Goal: Information Seeking & Learning: Find specific fact

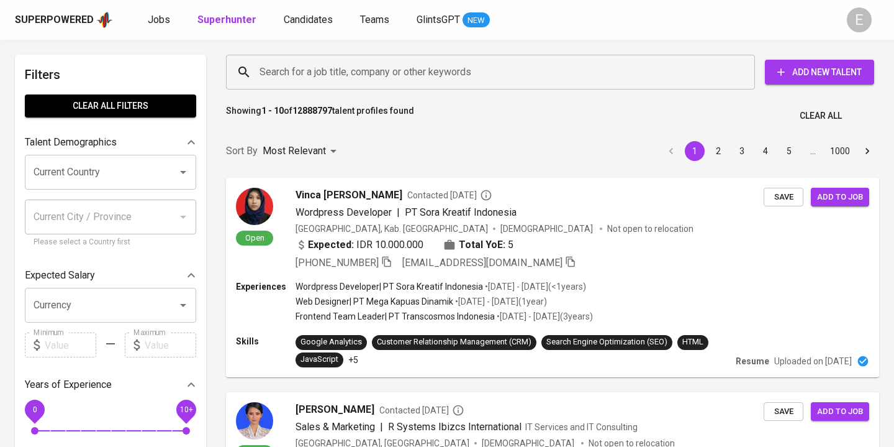
drag, startPoint x: 0, startPoint y: 0, endPoint x: 327, endPoint y: 77, distance: 335.7
click at [327, 77] on input "Search for a job title, company or other keywords" at bounding box center [494, 72] width 475 height 24
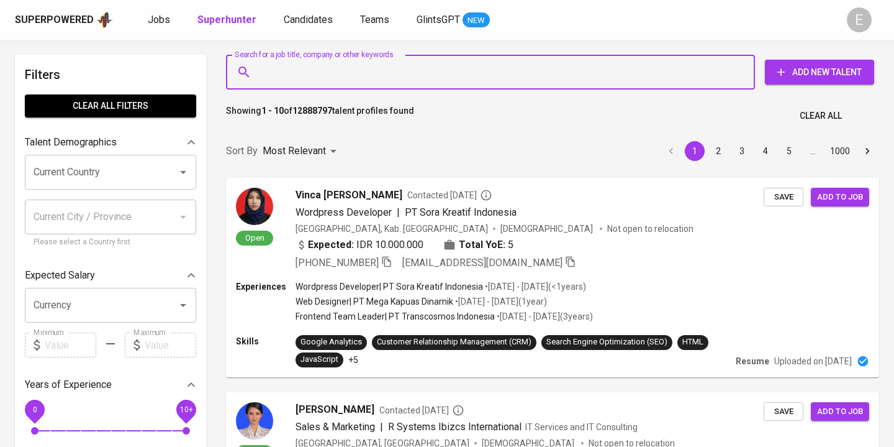
paste input "[EMAIL_ADDRESS][DOMAIN_NAME]"
type input "[EMAIL_ADDRESS][DOMAIN_NAME]"
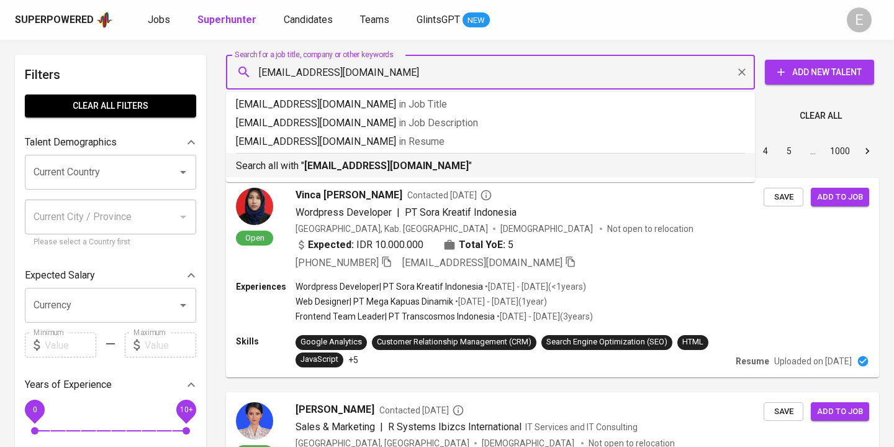
click at [324, 166] on b "[EMAIL_ADDRESS][DOMAIN_NAME]" at bounding box center [386, 166] width 165 height 12
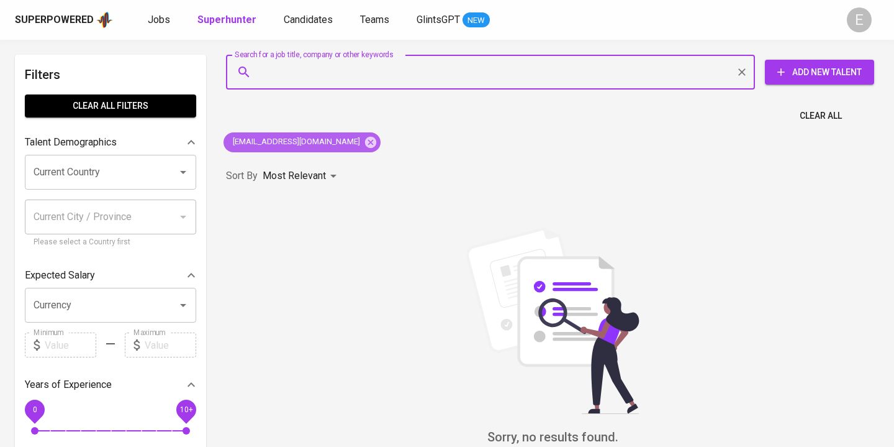
click at [365, 142] on icon at bounding box center [370, 141] width 11 height 11
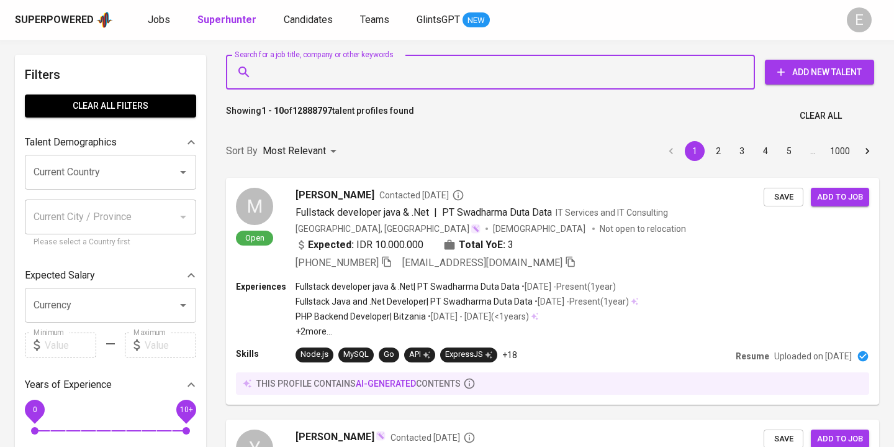
click at [325, 69] on input "Search for a job title, company or other keywords" at bounding box center [494, 72] width 475 height 24
paste input "[EMAIL_ADDRESS][DOMAIN_NAME]"
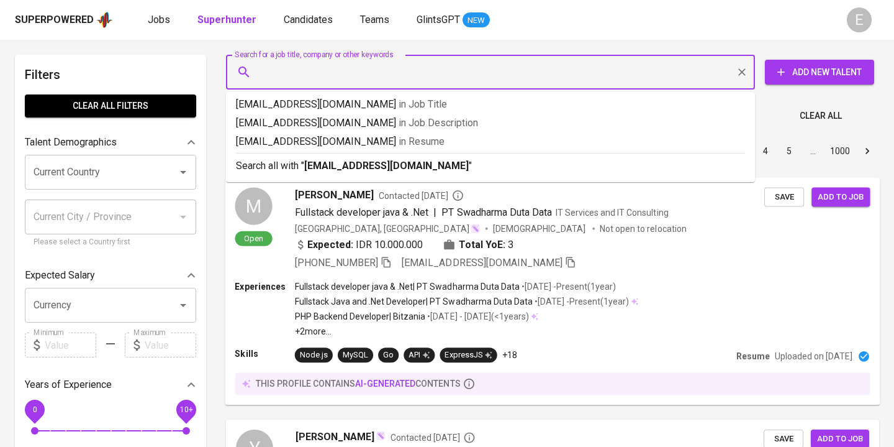
type input "[EMAIL_ADDRESS][DOMAIN_NAME]"
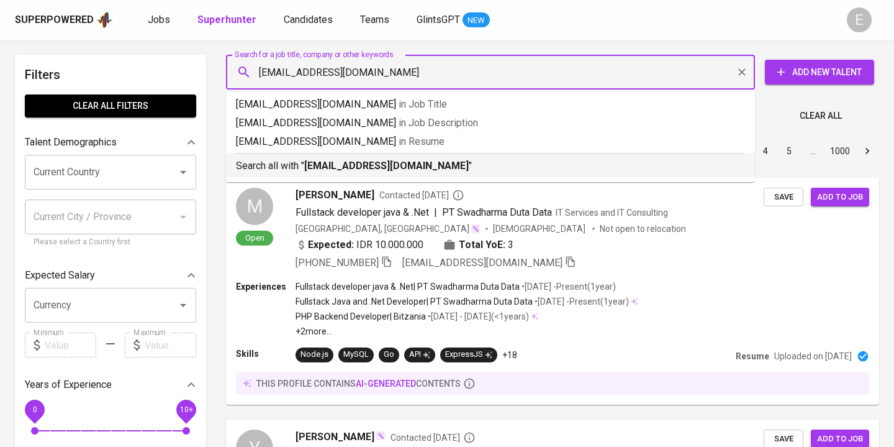
click at [358, 163] on b "[EMAIL_ADDRESS][DOMAIN_NAME]" at bounding box center [386, 166] width 165 height 12
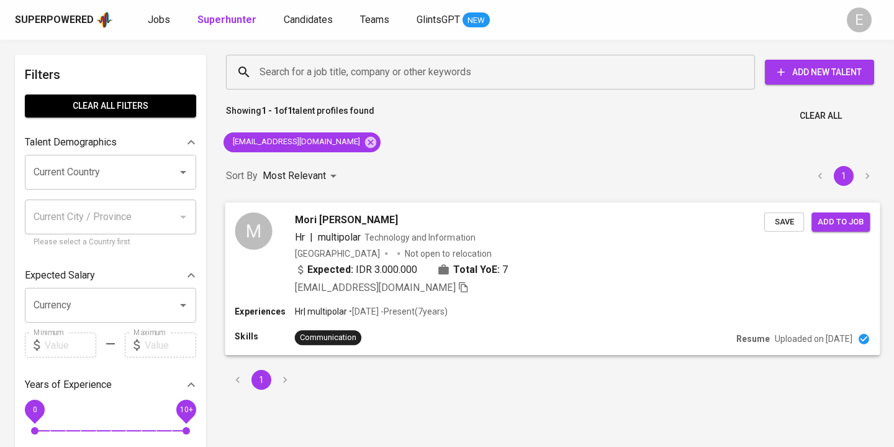
click at [729, 289] on div "[EMAIL_ADDRESS][DOMAIN_NAME]" at bounding box center [530, 287] width 470 height 15
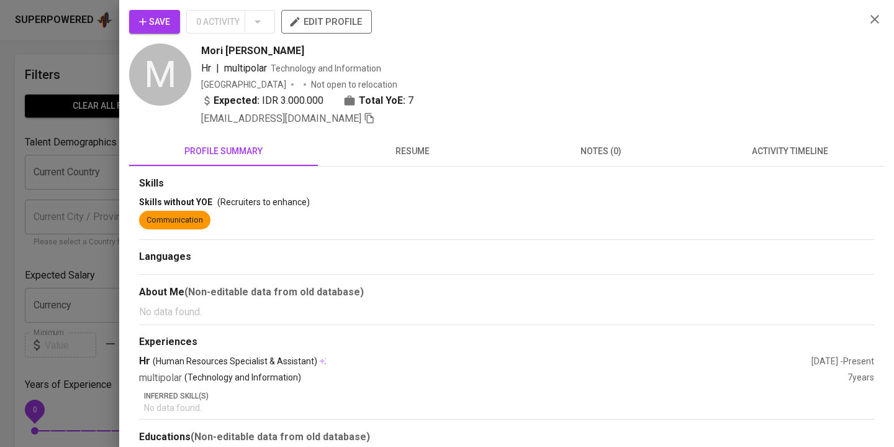
click at [430, 149] on span "resume" at bounding box center [412, 151] width 174 height 16
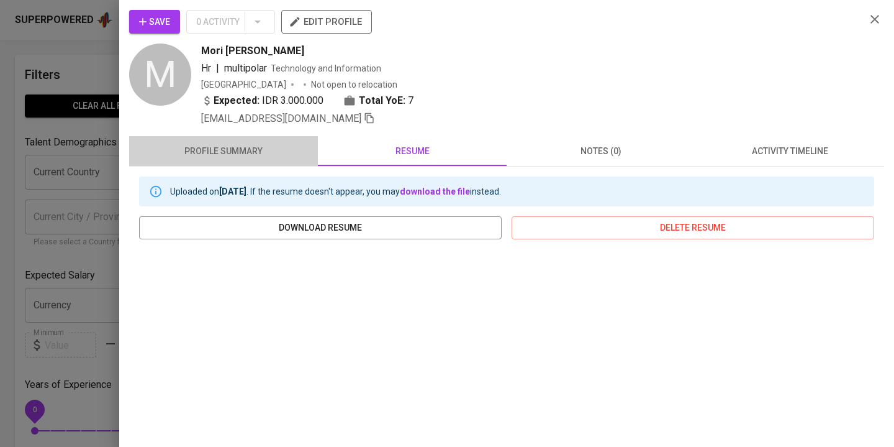
click at [255, 143] on span "profile summary" at bounding box center [224, 151] width 174 height 16
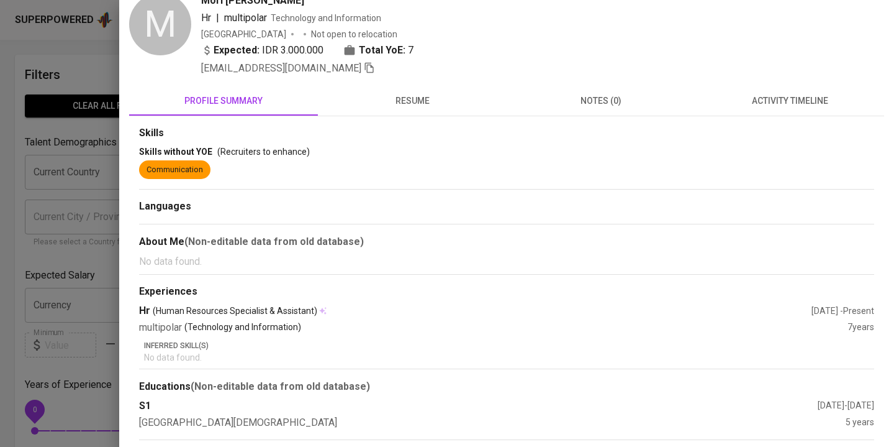
scroll to position [53, 0]
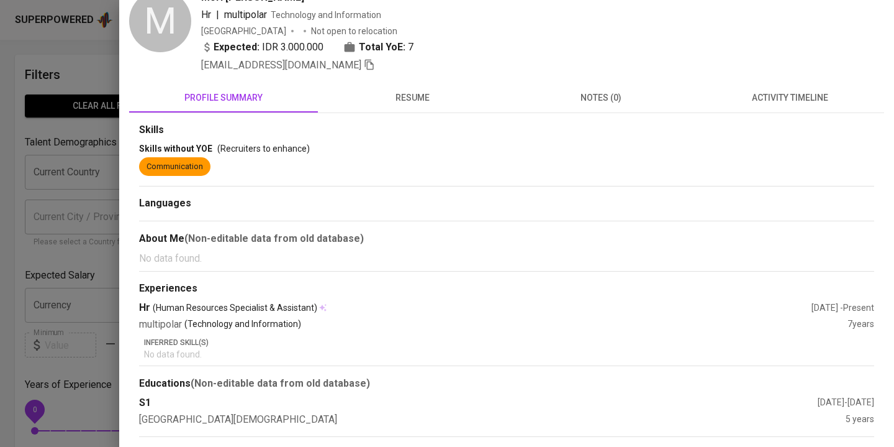
click at [412, 106] on button "resume" at bounding box center [412, 98] width 189 height 30
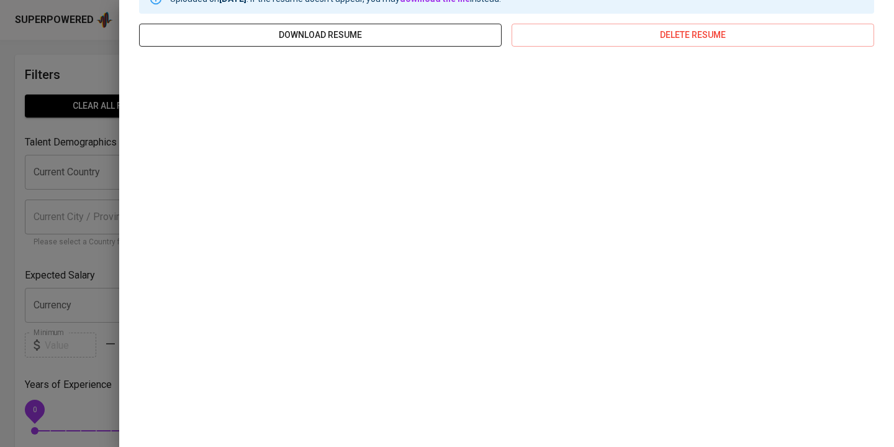
scroll to position [194, 0]
click at [96, 121] on div at bounding box center [447, 223] width 894 height 447
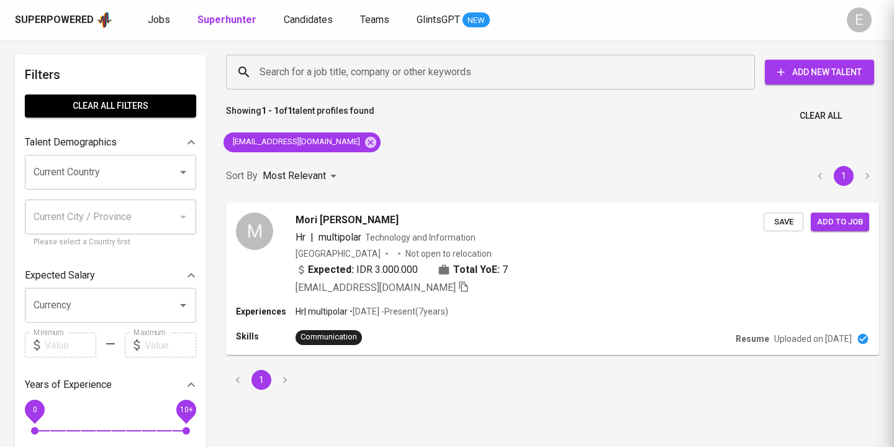
scroll to position [0, 0]
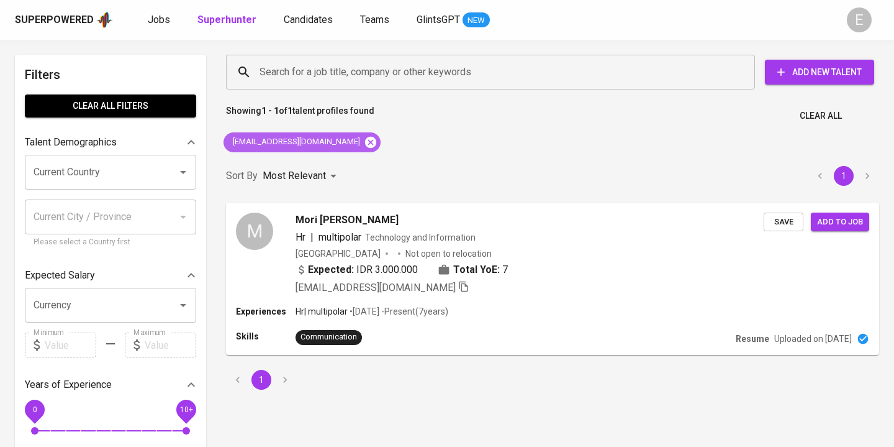
click at [365, 147] on icon at bounding box center [370, 141] width 11 height 11
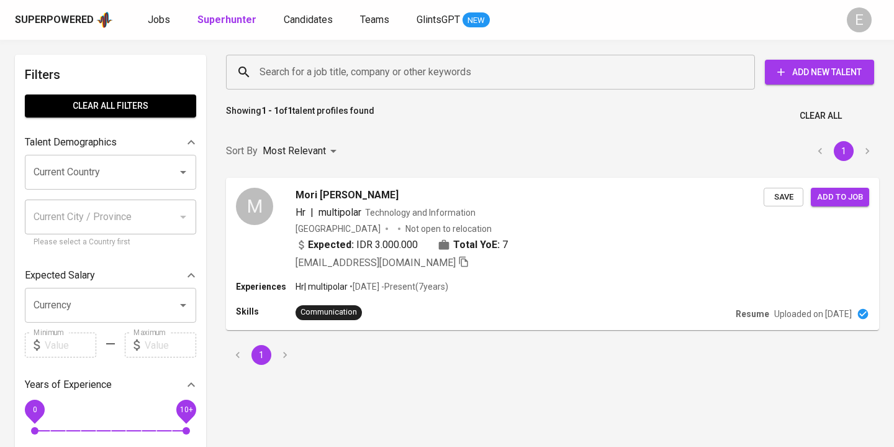
click at [325, 76] on input "Search for a job title, company or other keywords" at bounding box center [494, 72] width 475 height 24
paste input "[EMAIL_ADDRESS][DOMAIN_NAME]"
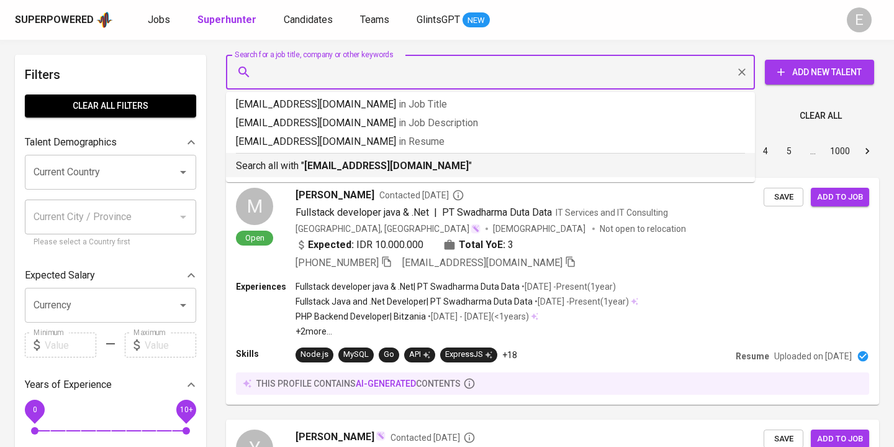
type input "[EMAIL_ADDRESS][DOMAIN_NAME]"
click at [350, 165] on b "[EMAIL_ADDRESS][DOMAIN_NAME]" at bounding box center [386, 166] width 165 height 12
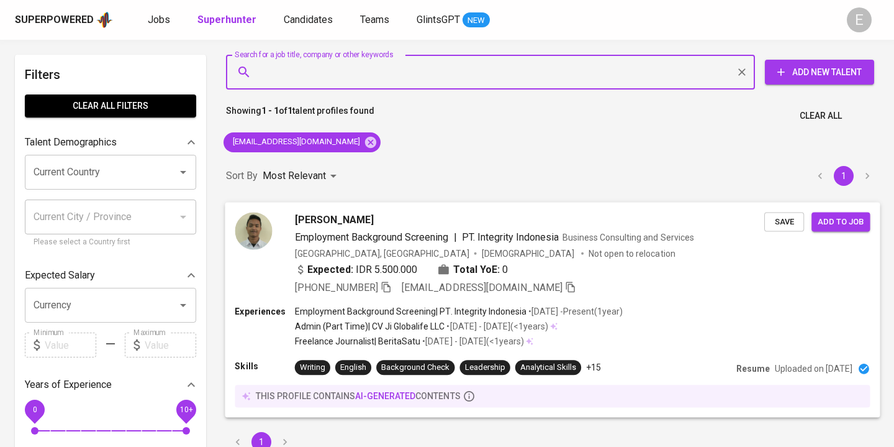
click at [392, 284] on icon "button" at bounding box center [386, 286] width 11 height 11
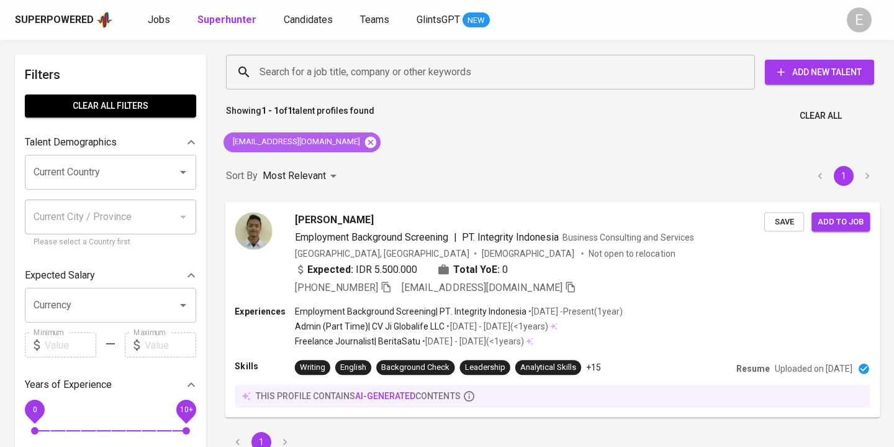
click at [365, 144] on icon at bounding box center [370, 141] width 11 height 11
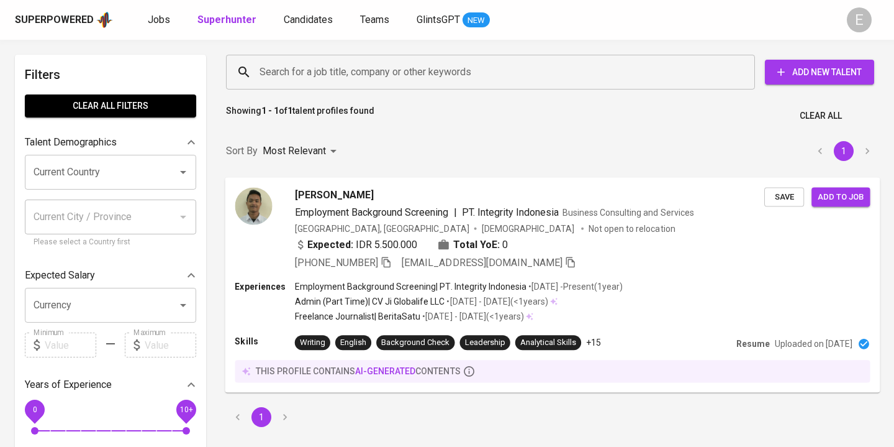
click at [301, 79] on input "Search for a job title, company or other keywords" at bounding box center [494, 72] width 475 height 24
paste input "[EMAIL_ADDRESS][DOMAIN_NAME]"
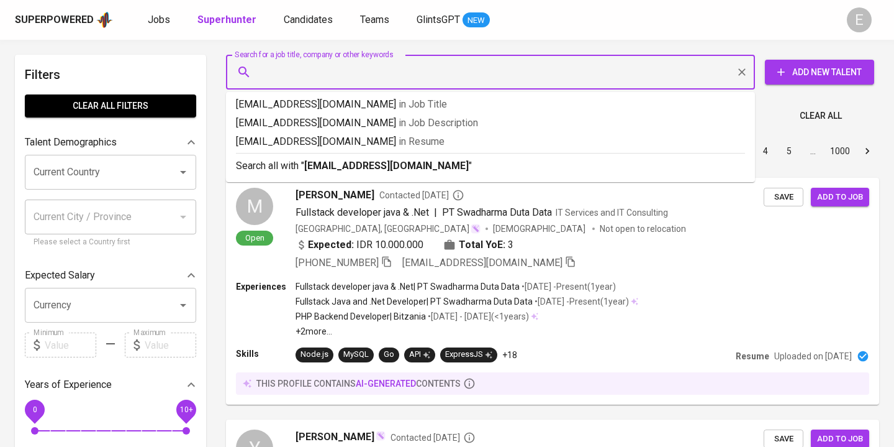
type input "[EMAIL_ADDRESS][DOMAIN_NAME]"
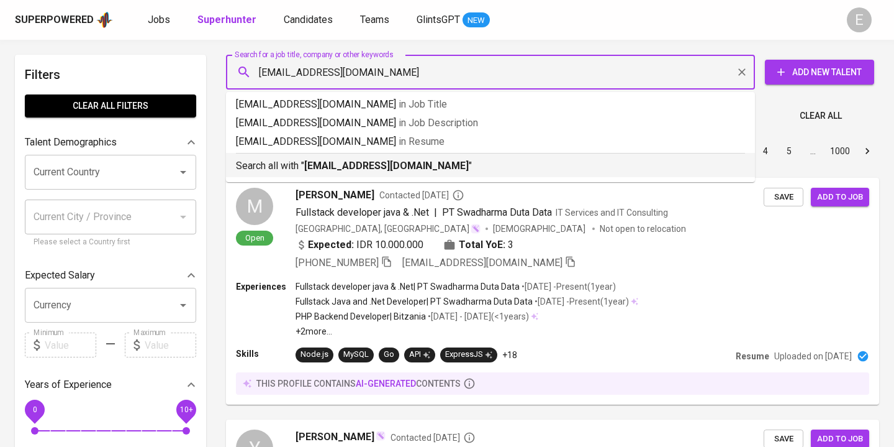
click at [316, 168] on b "[EMAIL_ADDRESS][DOMAIN_NAME]" at bounding box center [386, 166] width 165 height 12
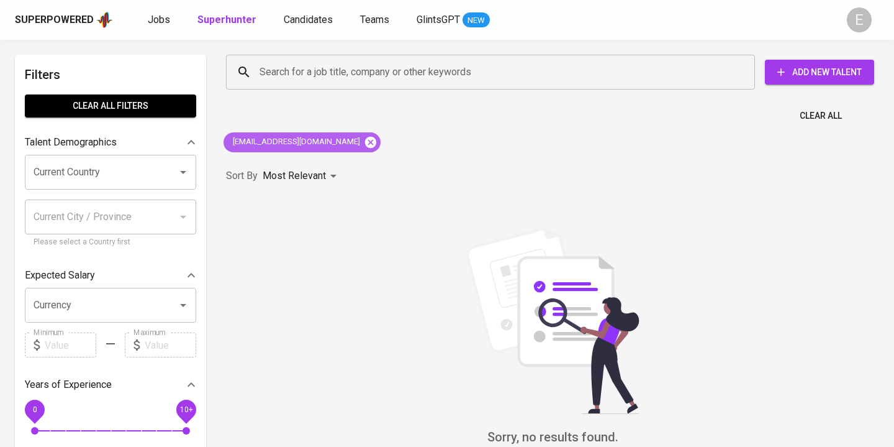
click at [365, 145] on icon at bounding box center [370, 141] width 11 height 11
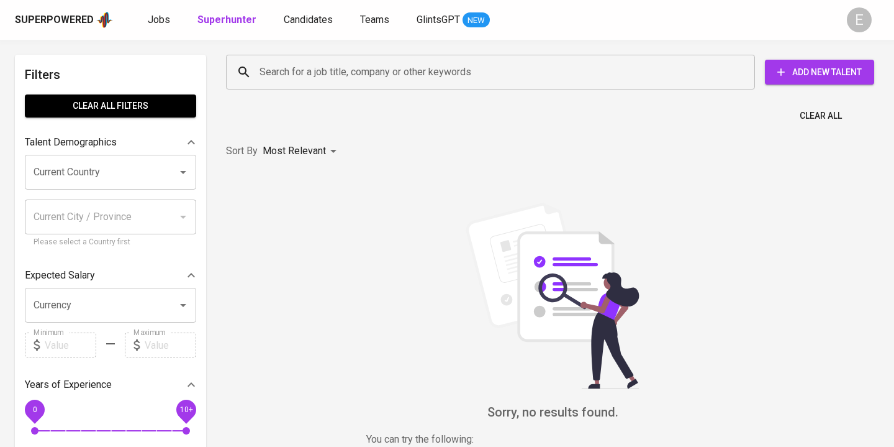
click at [293, 76] on input "Search for a job title, company or other keywords" at bounding box center [494, 72] width 475 height 24
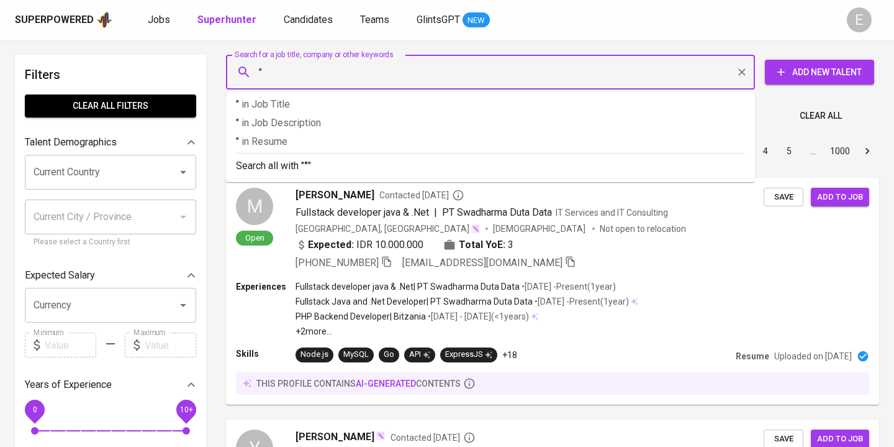
paste input "[PERSON_NAME]"
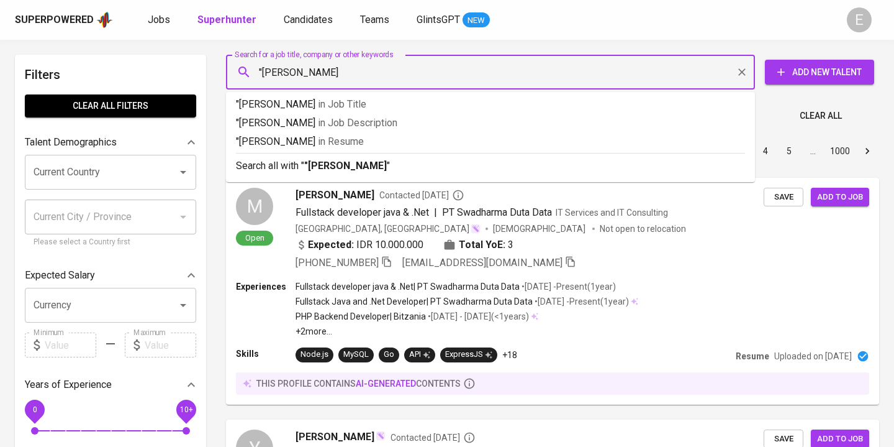
type input ""Sivyannisa Hapsari""
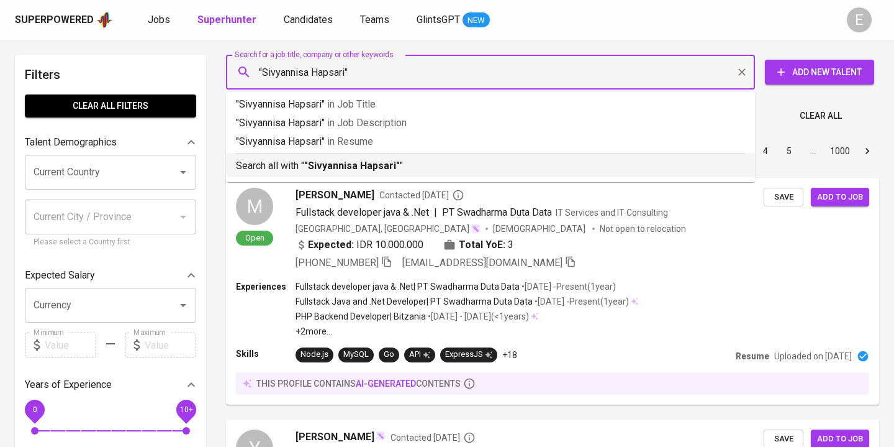
click at [276, 165] on p "Search all with " "[PERSON_NAME]" "" at bounding box center [490, 165] width 509 height 15
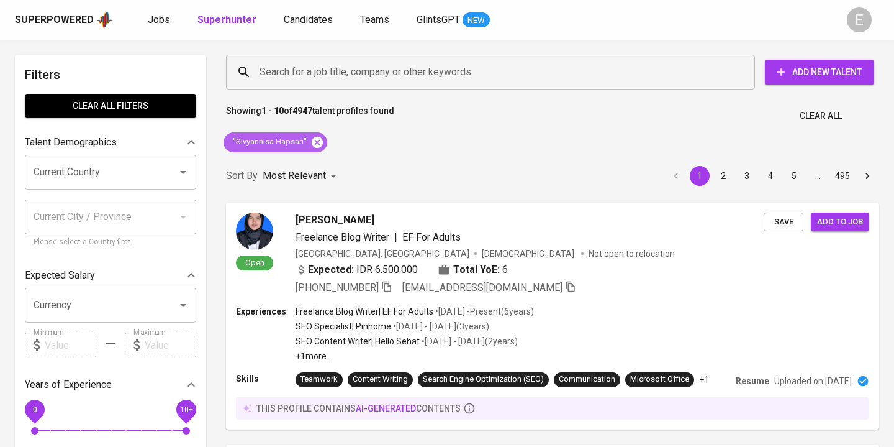
click at [315, 140] on icon at bounding box center [318, 142] width 14 height 14
click at [283, 63] on input "Search for a job title, company or other keywords" at bounding box center [494, 72] width 475 height 24
paste input "nick.yudha@gmail.com"
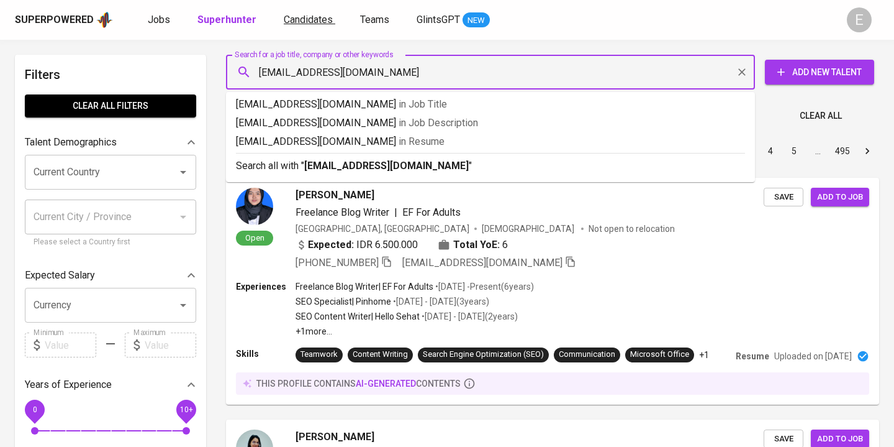
type input "nick.yudha@gmail.com"
click at [293, 170] on p "Search all with " nick.yudha@gmail.com "" at bounding box center [490, 165] width 509 height 15
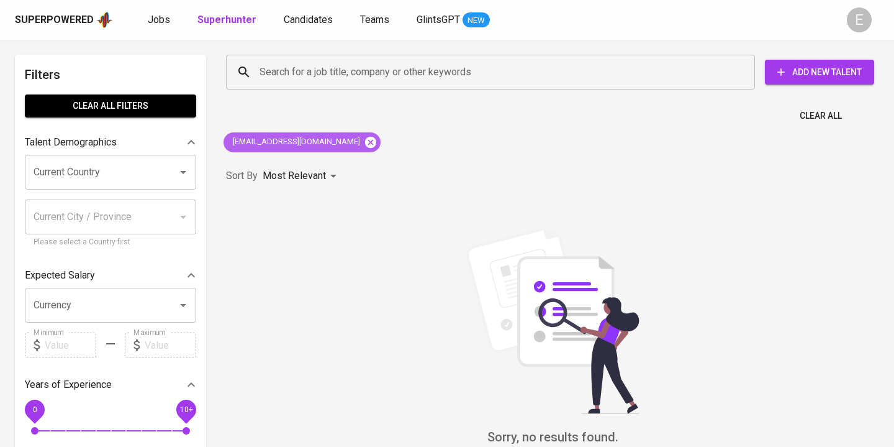
click at [365, 142] on icon at bounding box center [370, 141] width 11 height 11
click at [297, 79] on input "Search for a job title, company or other keywords" at bounding box center [494, 72] width 475 height 24
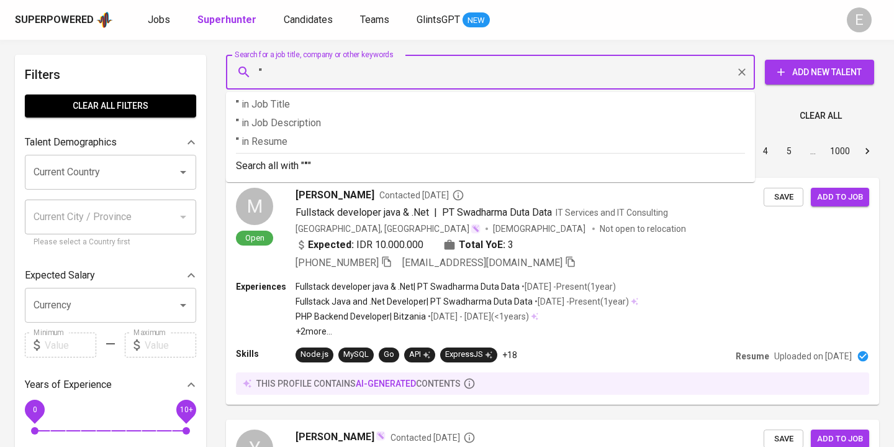
paste input "Nick Yudha"
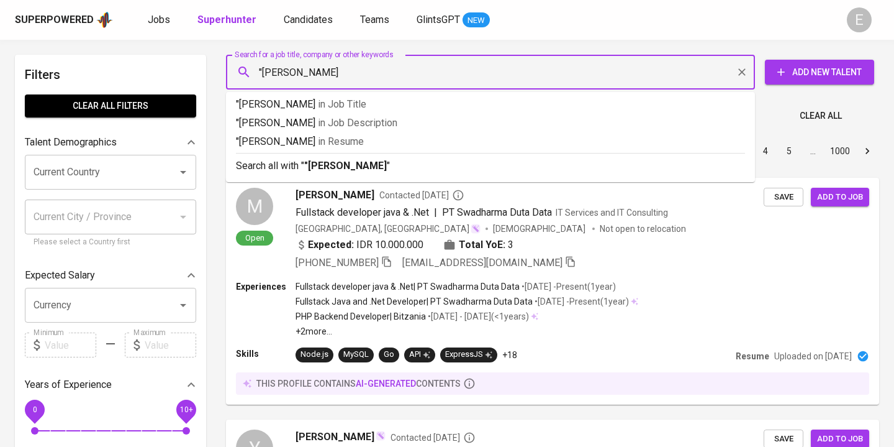
type input ""Nick Yudha""
click at [329, 167] on b ""Nick Yudha"" at bounding box center [347, 166] width 86 height 12
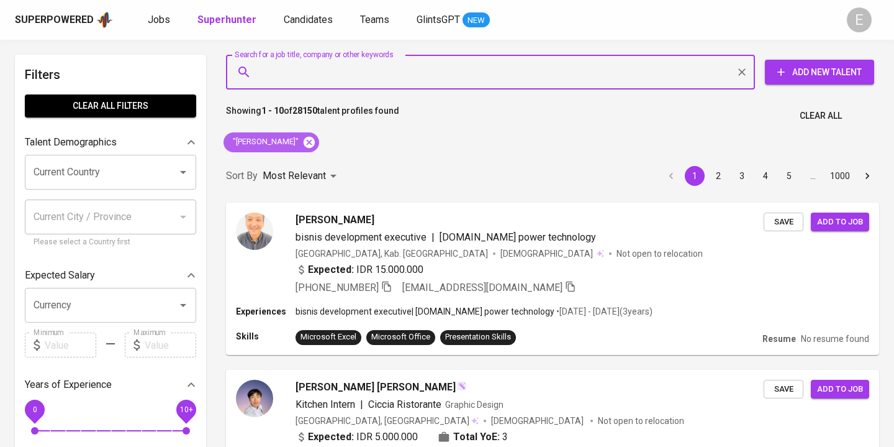
click at [304, 139] on icon at bounding box center [309, 141] width 11 height 11
click at [288, 80] on input "Search for a job title, company or other keywords" at bounding box center [494, 72] width 475 height 24
paste input "karinamako.mako@gmail.com"
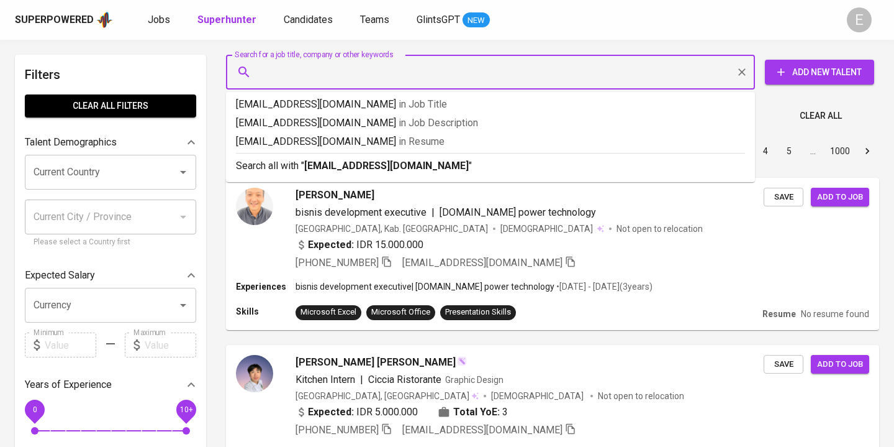
type input "karinamako.mako@gmail.com"
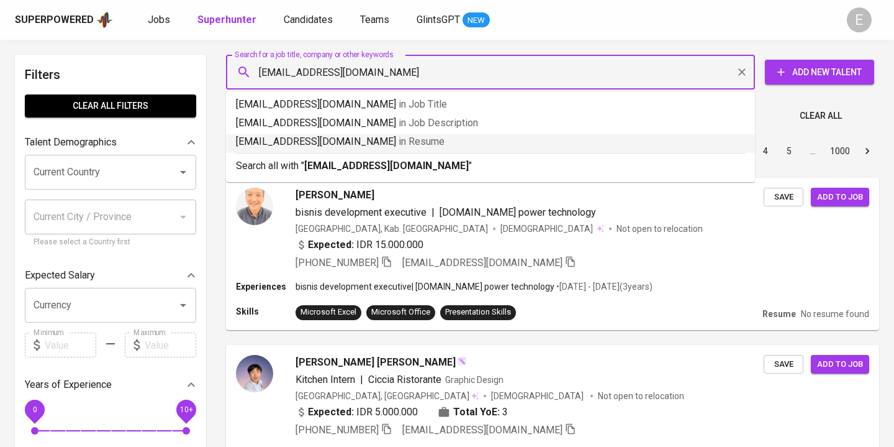
click at [275, 163] on p "Search all with " karinamako.mako@gmail.com "" at bounding box center [490, 165] width 509 height 15
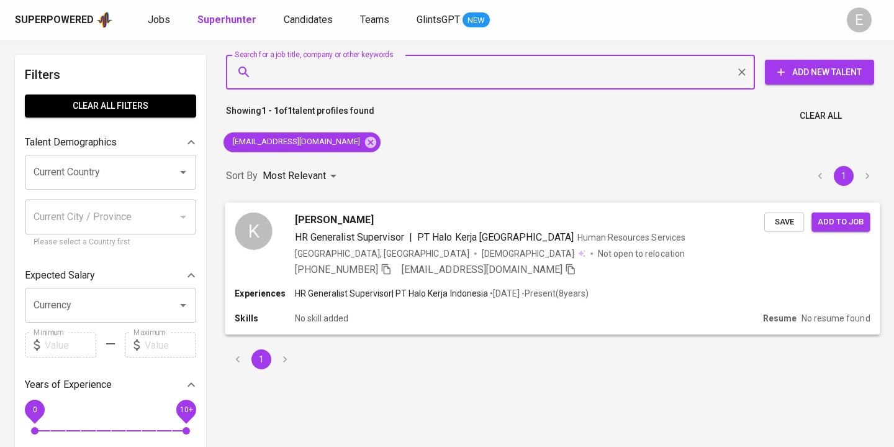
click at [391, 269] on icon "button" at bounding box center [386, 268] width 11 height 11
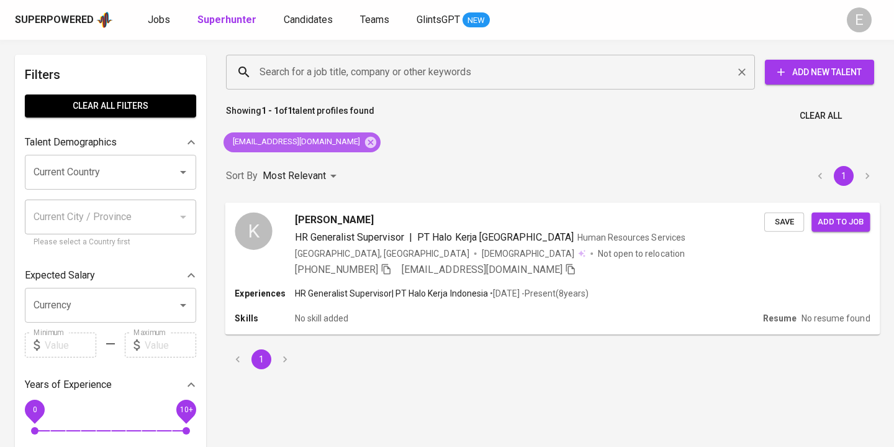
click at [365, 140] on icon at bounding box center [370, 141] width 11 height 11
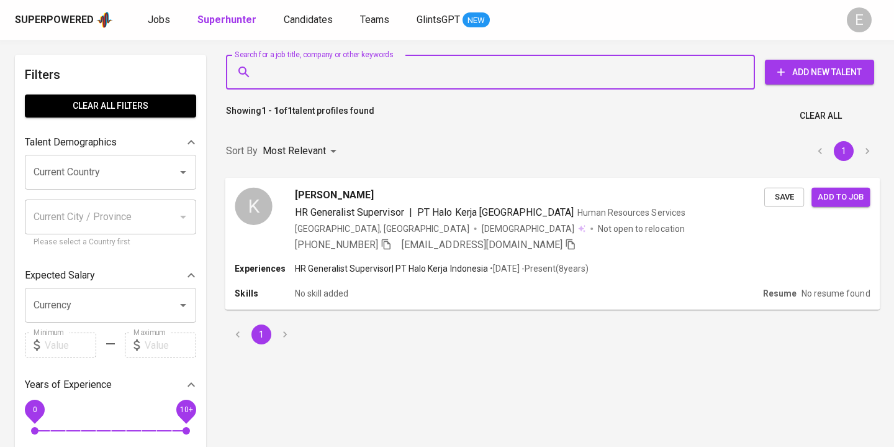
click at [340, 73] on input "Search for a job title, company or other keywords" at bounding box center [494, 72] width 475 height 24
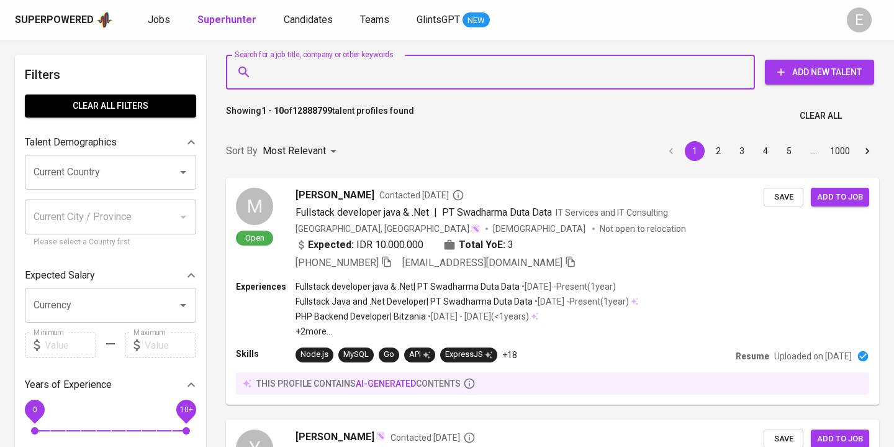
paste input "shellarana20@gmail.com"
type input "shellarana20@gmail.com"
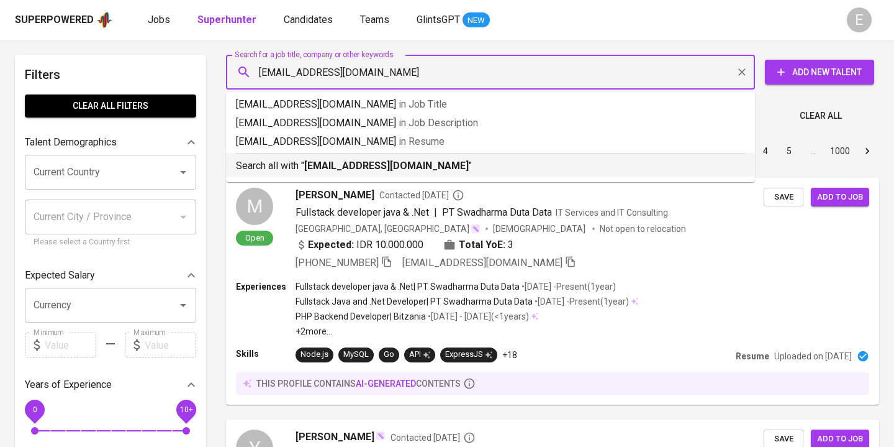
click at [311, 169] on b "shellarana20@gmail.com" at bounding box center [386, 166] width 165 height 12
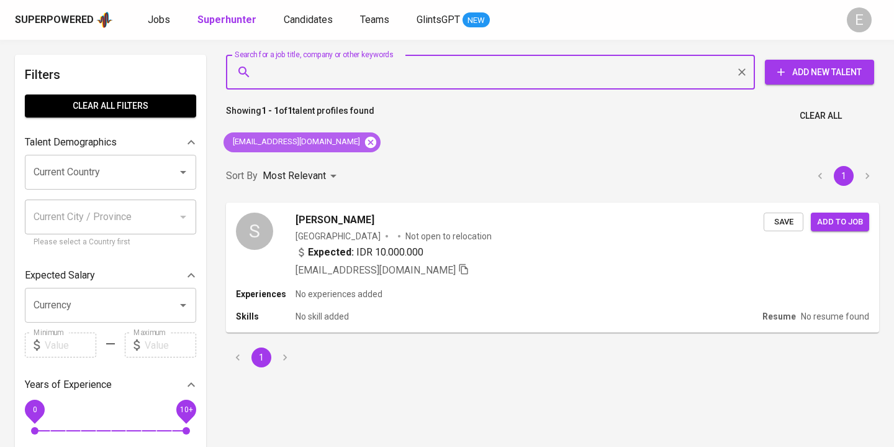
click at [365, 143] on icon at bounding box center [370, 141] width 11 height 11
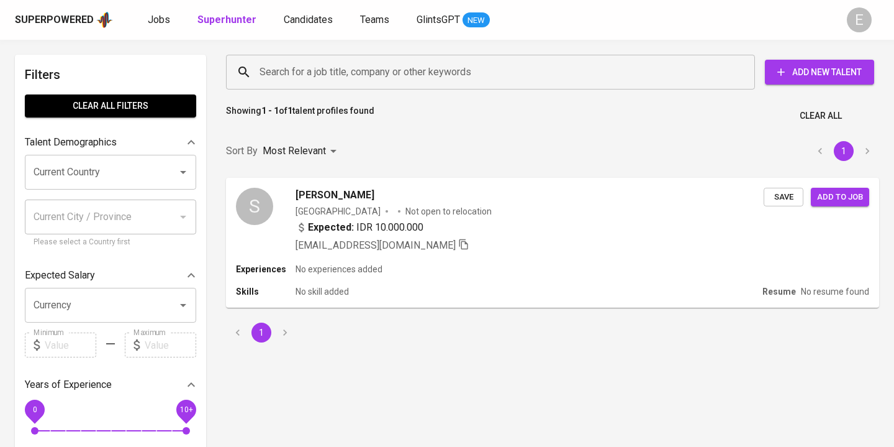
click at [310, 74] on input "Search for a job title, company or other keywords" at bounding box center [494, 72] width 475 height 24
paste input "ractramanda05@gmail.com"
type input "ractramanda05@gmail.com"
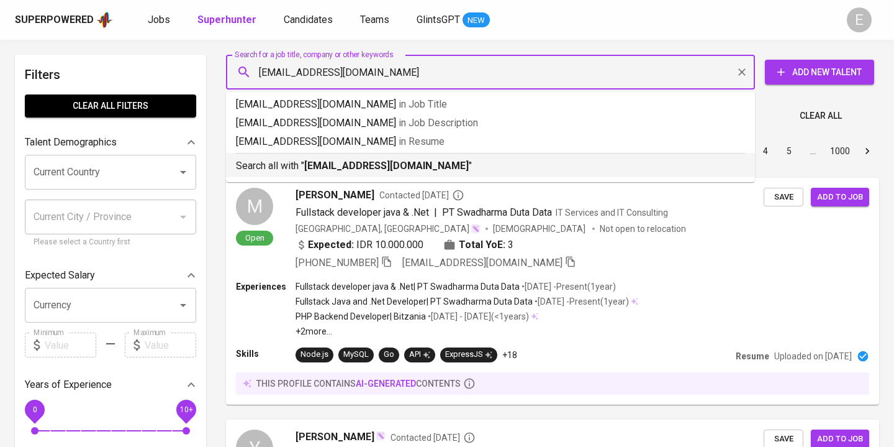
click at [348, 165] on b "ractramanda05@gmail.com" at bounding box center [386, 166] width 165 height 12
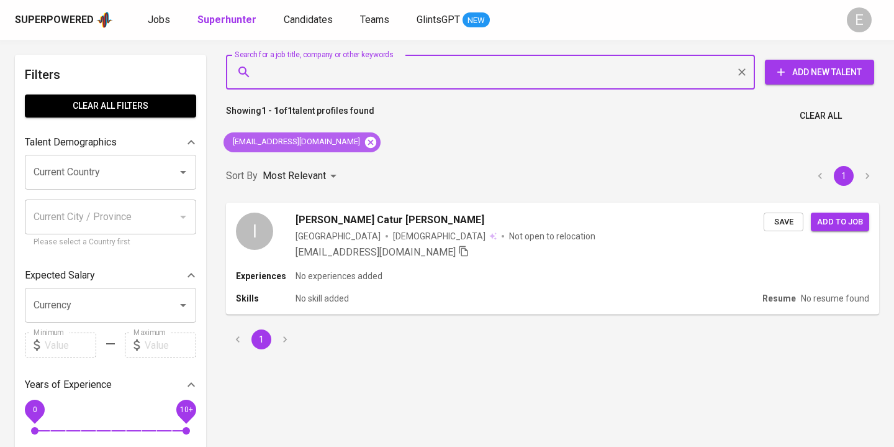
click at [364, 135] on icon at bounding box center [371, 142] width 14 height 14
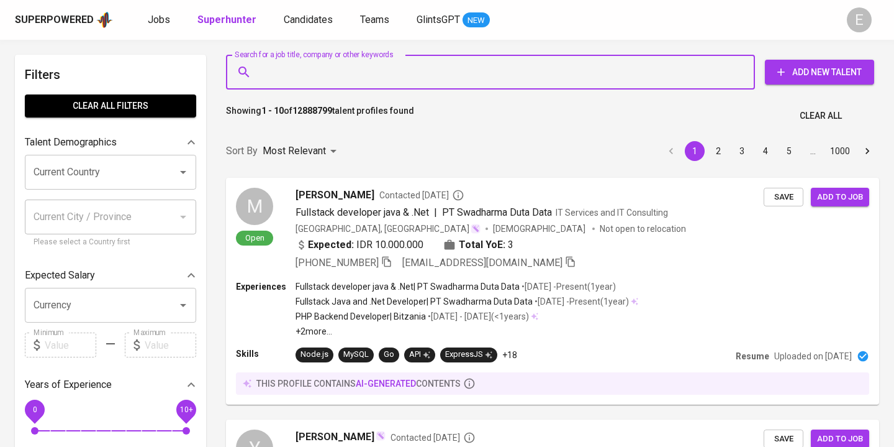
click at [306, 71] on input "Search for a job title, company or other keywords" at bounding box center [494, 72] width 475 height 24
paste input "ihsanmulia05@gmail.com"
type input "ihsanmulia05@gmail.com"
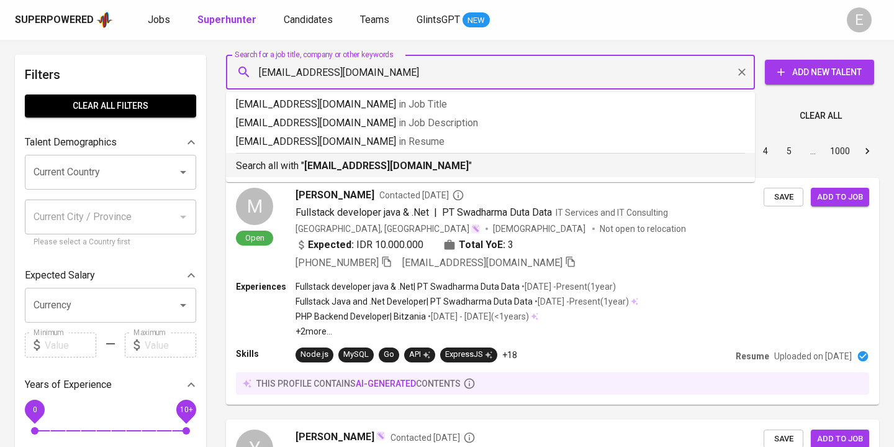
click at [293, 162] on p "Search all with " ihsanmulia05@gmail.com "" at bounding box center [490, 165] width 509 height 15
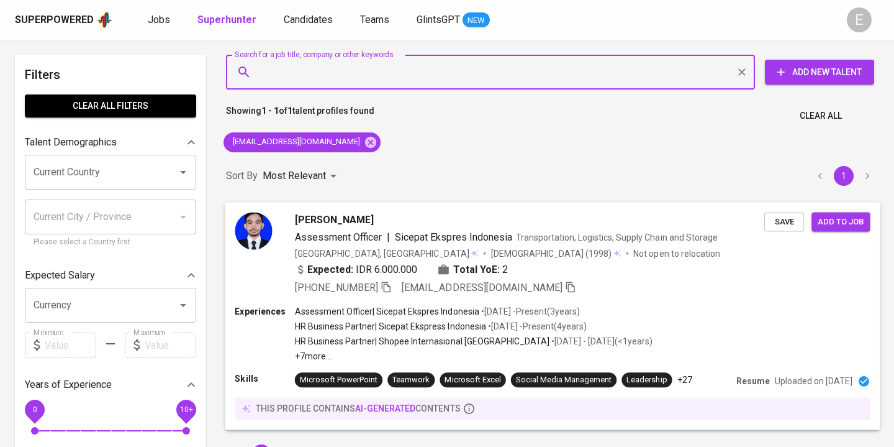
click at [389, 286] on icon "button" at bounding box center [386, 286] width 11 height 11
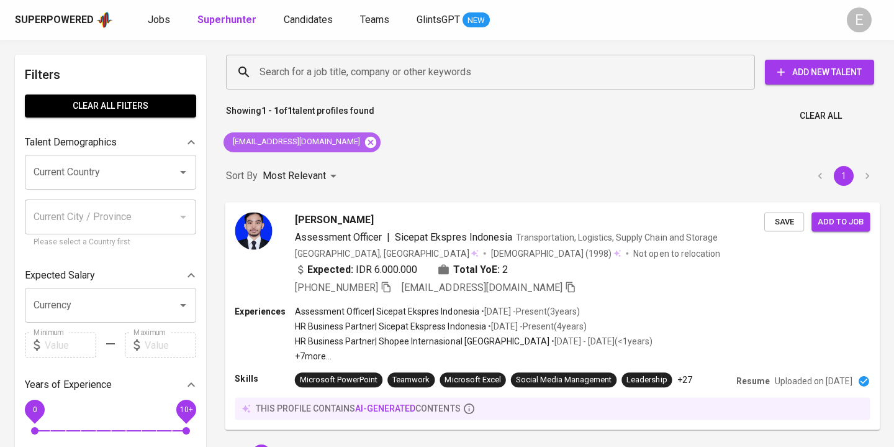
click at [365, 139] on icon at bounding box center [370, 141] width 11 height 11
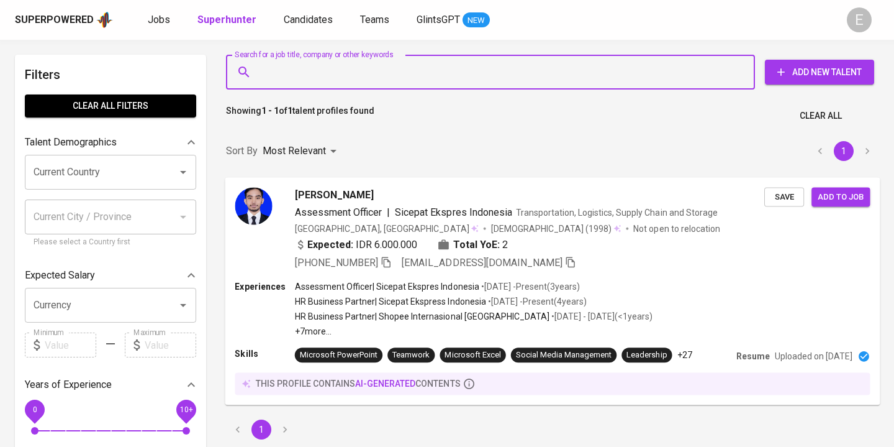
click at [294, 76] on input "Search for a job title, company or other keywords" at bounding box center [494, 72] width 475 height 24
paste input "haningtyaspp@gmail.com"
type input "haningtyaspp@gmail.com"
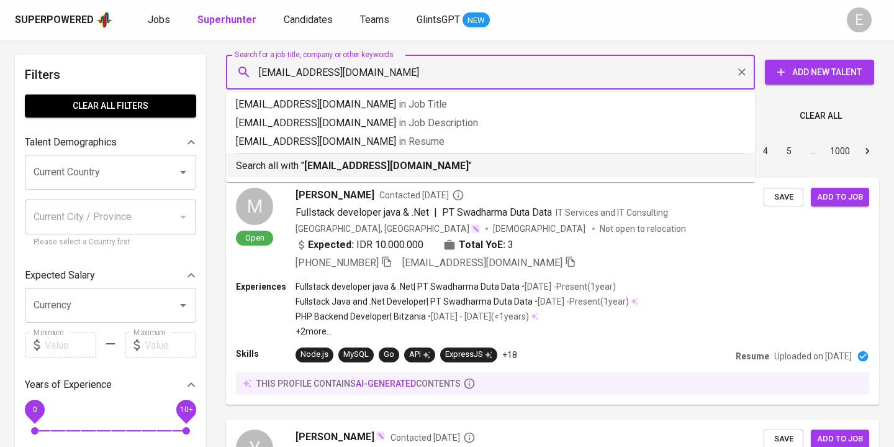
click at [353, 166] on b "haningtyaspp@gmail.com" at bounding box center [386, 166] width 165 height 12
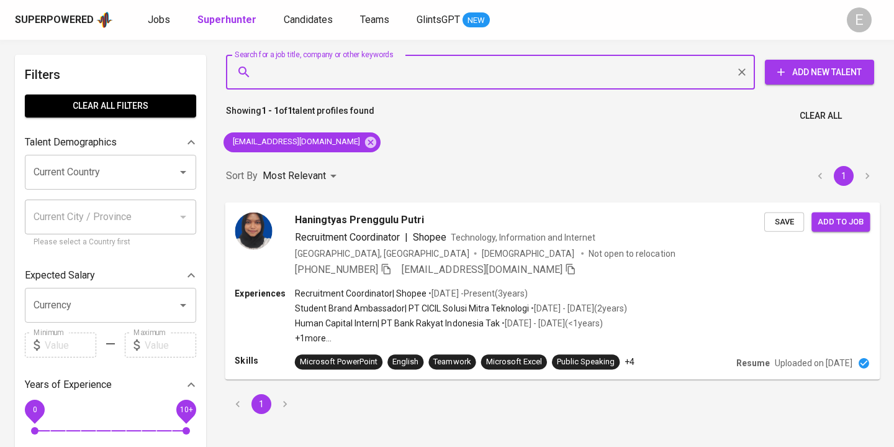
click at [386, 269] on icon "button" at bounding box center [386, 268] width 9 height 11
